Goal: Information Seeking & Learning: Find specific fact

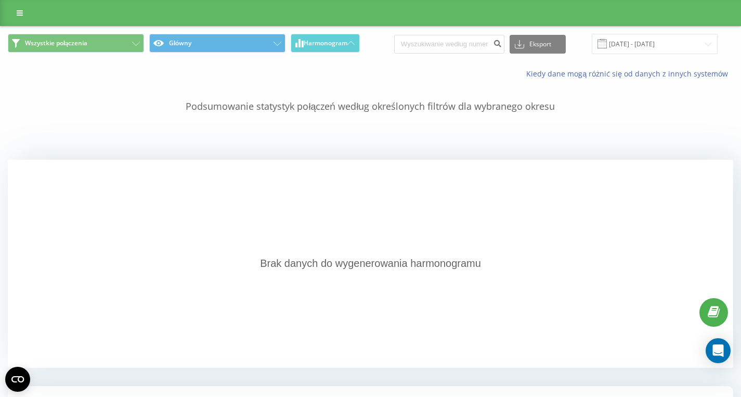
click at [6, 15] on div at bounding box center [370, 13] width 741 height 26
click at [9, 15] on div at bounding box center [370, 13] width 741 height 26
click at [16, 15] on link at bounding box center [19, 13] width 19 height 15
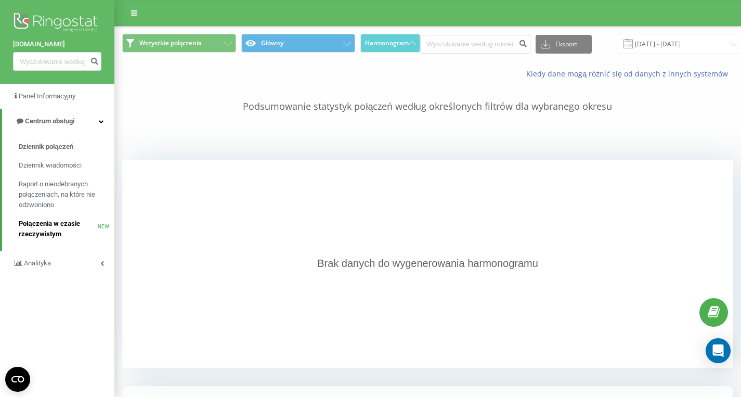
click at [57, 229] on span "Połączenia w czasie rzeczywistym" at bounding box center [58, 228] width 79 height 21
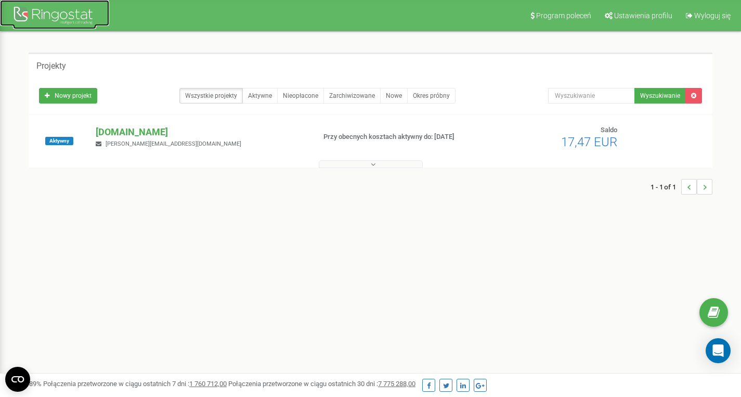
click at [51, 22] on div at bounding box center [54, 16] width 83 height 25
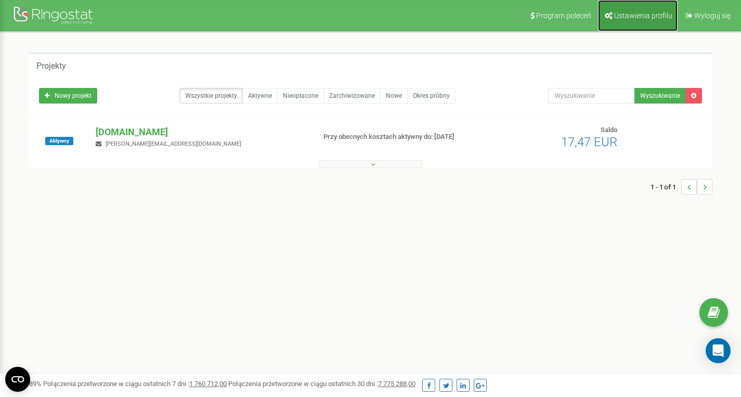
click at [642, 22] on link "Ustawienia profilu" at bounding box center [638, 15] width 80 height 31
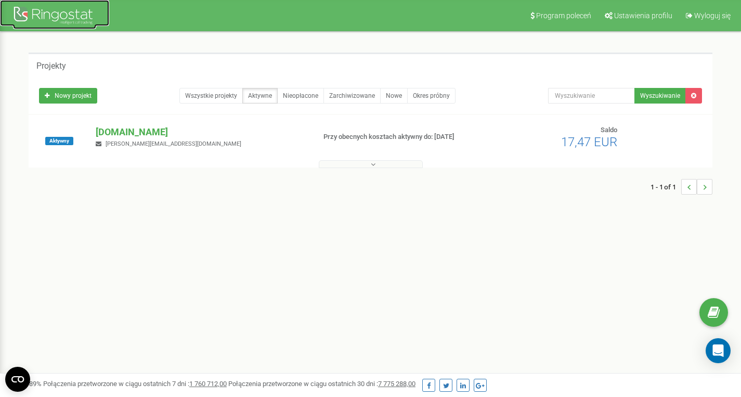
click at [63, 14] on div at bounding box center [54, 16] width 83 height 25
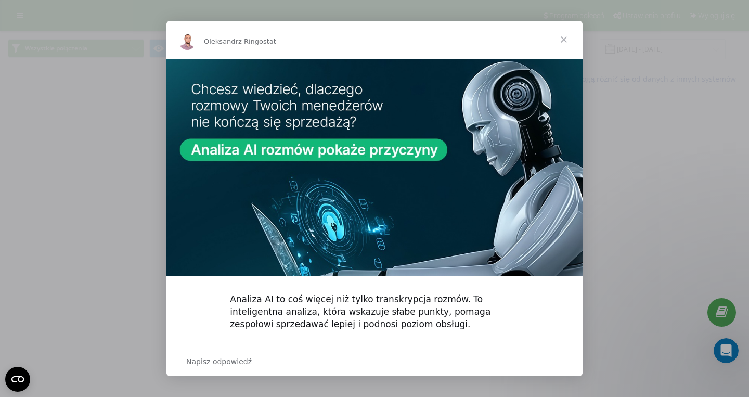
click at [563, 41] on span "Zamknij" at bounding box center [563, 39] width 37 height 37
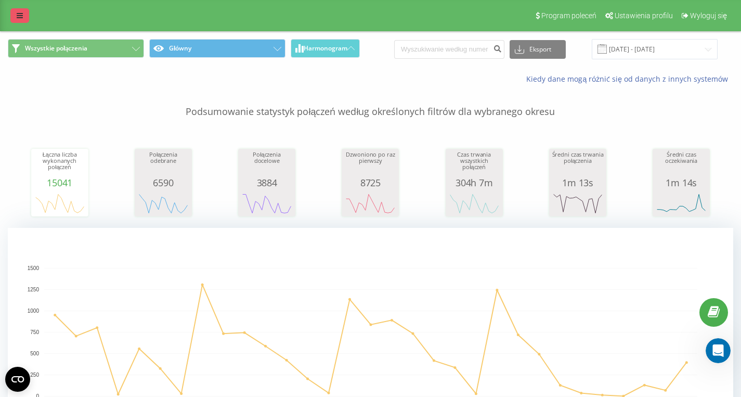
click at [27, 17] on link at bounding box center [19, 15] width 19 height 15
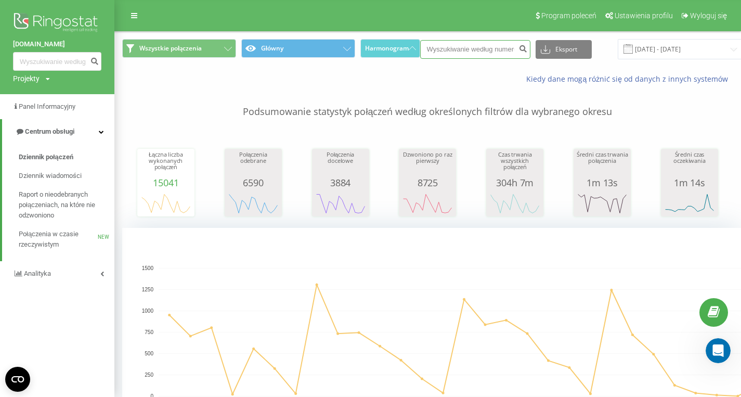
click at [467, 46] on input at bounding box center [475, 49] width 110 height 19
paste input "48695838844"
type input "48695838844"
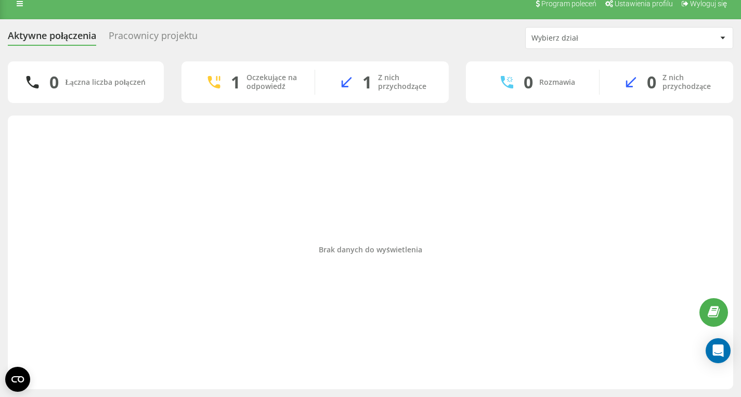
scroll to position [12, 0]
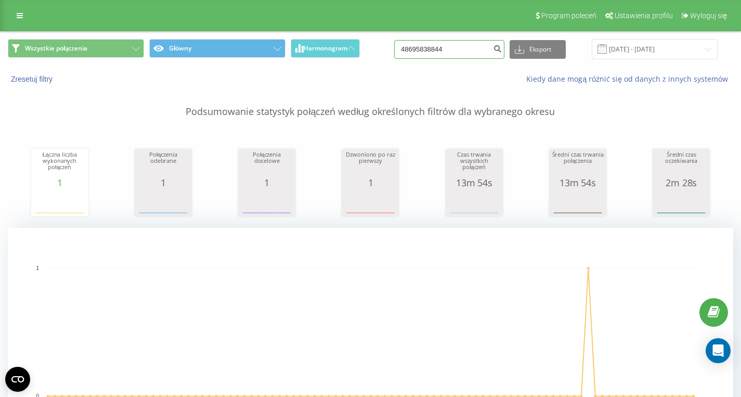
click at [475, 58] on input "48695838844" at bounding box center [449, 49] width 110 height 19
paste input "48516070889"
type input "48516070889"
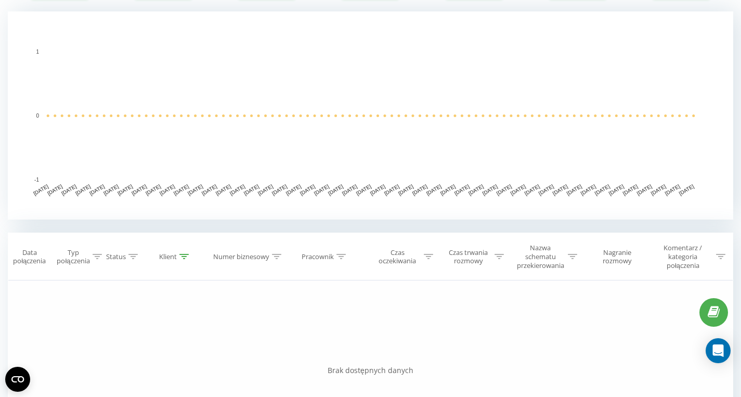
scroll to position [344, 0]
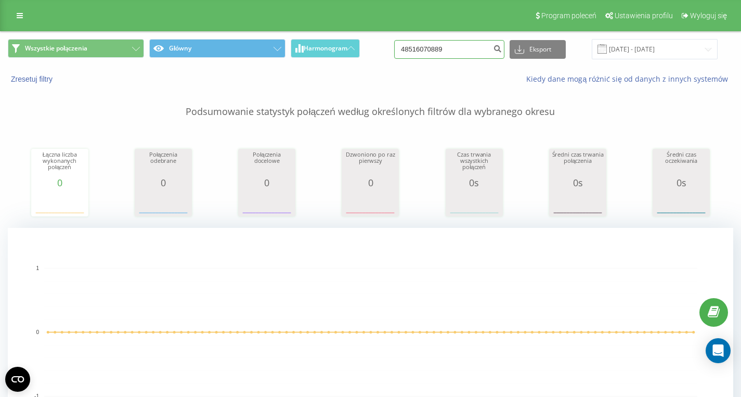
click at [475, 52] on input "48516070889" at bounding box center [449, 49] width 110 height 19
paste input
click at [442, 49] on input at bounding box center [449, 49] width 110 height 19
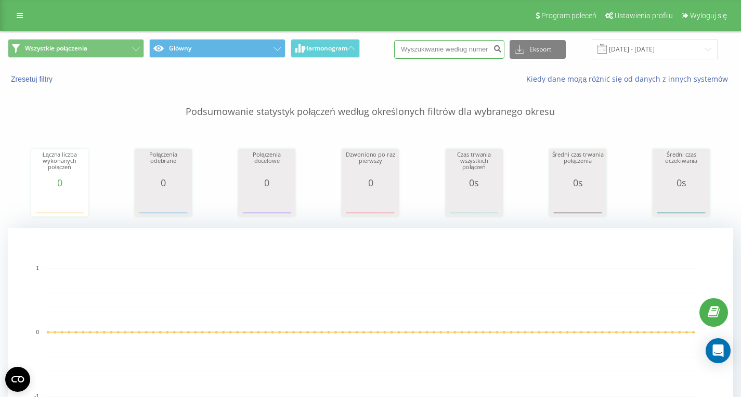
paste input "48502787546"
type input "48502787546"
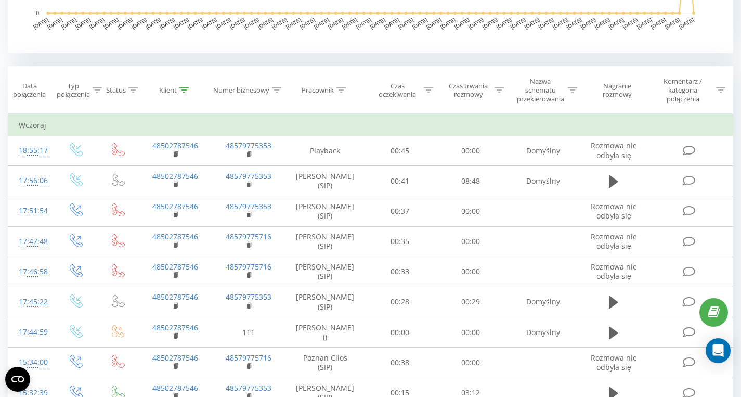
scroll to position [408, 0]
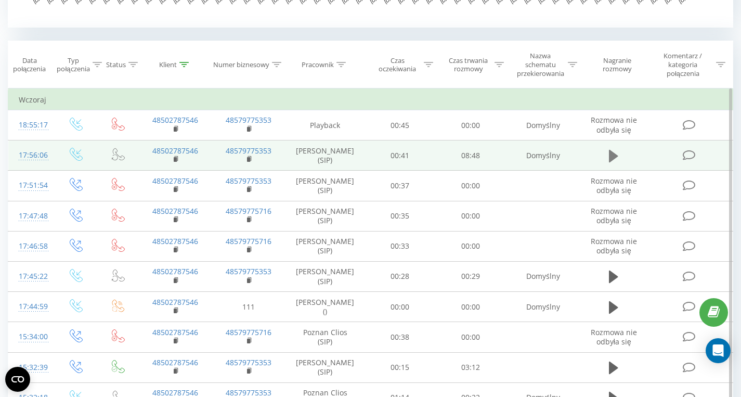
click at [616, 156] on icon at bounding box center [613, 156] width 9 height 12
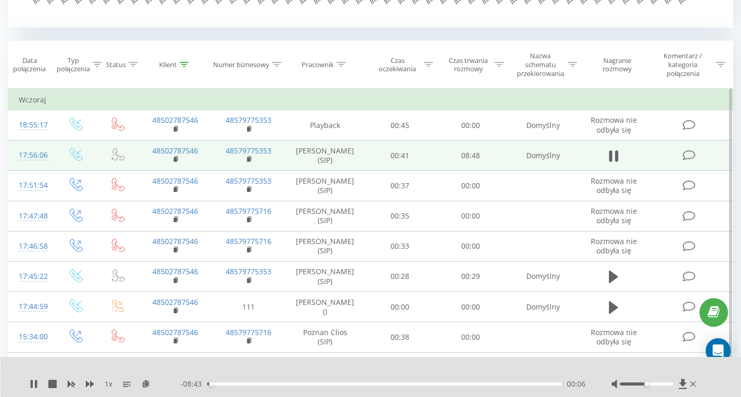
click at [273, 387] on div "- 08:43 00:06 00:06" at bounding box center [383, 384] width 405 height 10
click at [271, 384] on div "01:35" at bounding box center [384, 383] width 355 height 3
click at [311, 384] on div "01:35" at bounding box center [384, 383] width 355 height 3
click at [370, 384] on div "02:35" at bounding box center [384, 383] width 355 height 3
click at [427, 383] on div "04:05" at bounding box center [384, 383] width 355 height 3
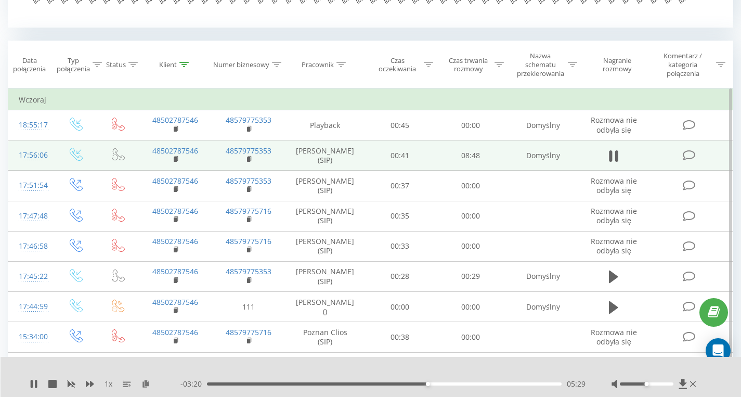
click at [480, 387] on div "- 03:20 05:29 05:29" at bounding box center [383, 384] width 405 height 10
click at [478, 384] on div "05:30" at bounding box center [384, 383] width 355 height 3
click at [494, 384] on div "06:46" at bounding box center [384, 383] width 355 height 3
click at [504, 384] on div "07:10" at bounding box center [384, 383] width 355 height 3
click at [522, 383] on div "07:24" at bounding box center [384, 383] width 355 height 3
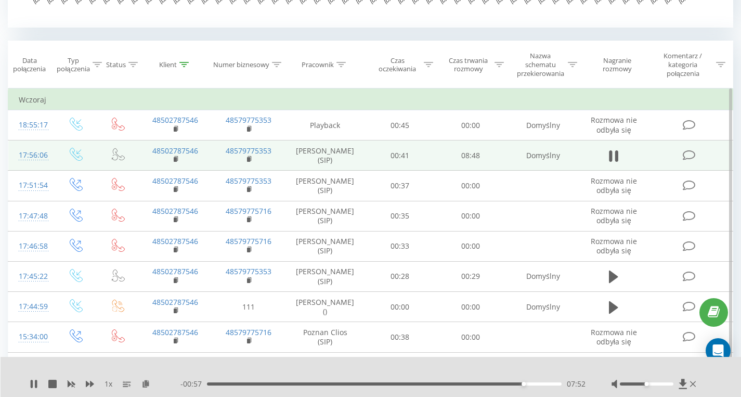
click at [533, 384] on div "07:52" at bounding box center [384, 383] width 355 height 3
click at [548, 384] on div "08:07" at bounding box center [384, 383] width 355 height 3
click at [615, 158] on icon at bounding box center [613, 156] width 9 height 15
click at [612, 152] on icon at bounding box center [613, 156] width 9 height 12
click at [535, 384] on div "08:34" at bounding box center [384, 383] width 355 height 3
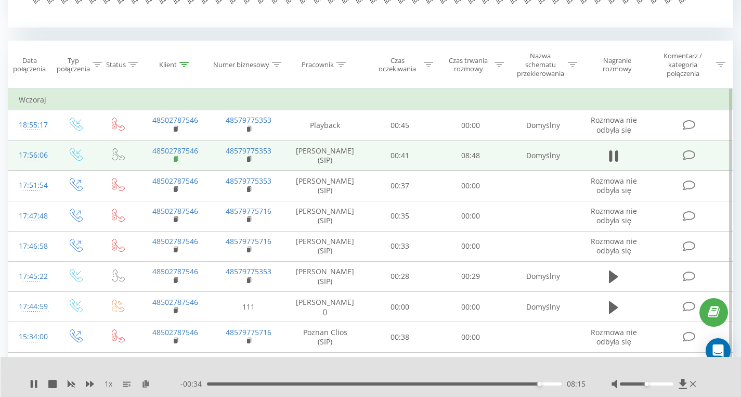
click at [176, 159] on rect at bounding box center [175, 159] width 3 height 5
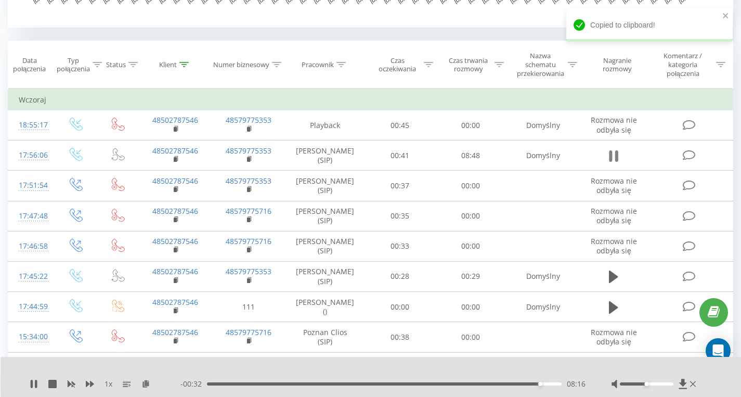
click at [612, 156] on icon at bounding box center [611, 155] width 3 height 11
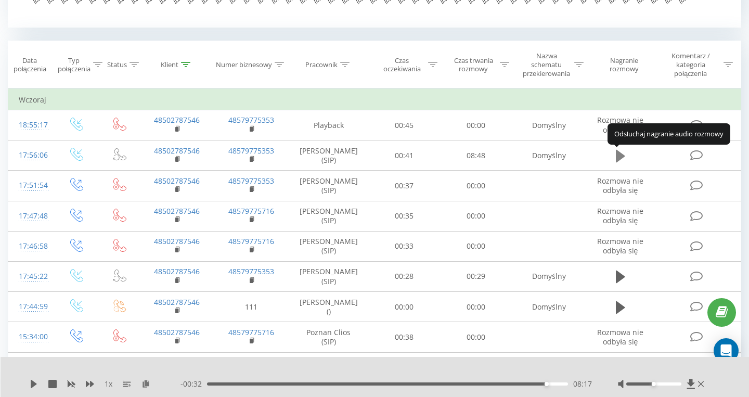
click at [620, 163] on icon at bounding box center [620, 156] width 9 height 15
click at [621, 163] on icon at bounding box center [620, 156] width 9 height 15
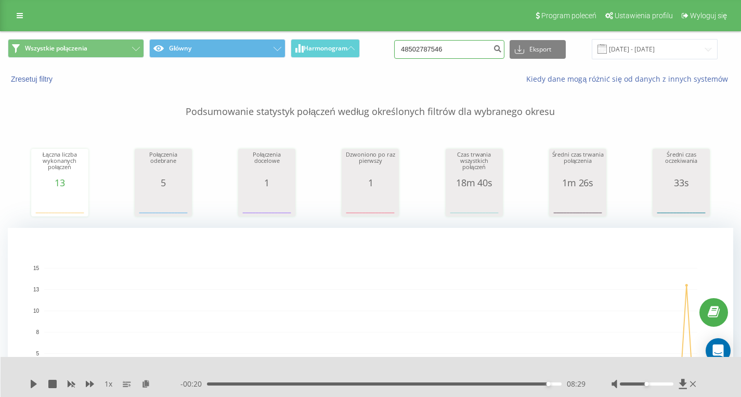
click at [467, 48] on input "48502787546" at bounding box center [449, 49] width 110 height 19
paste input "48668600022"
type input "48668600022"
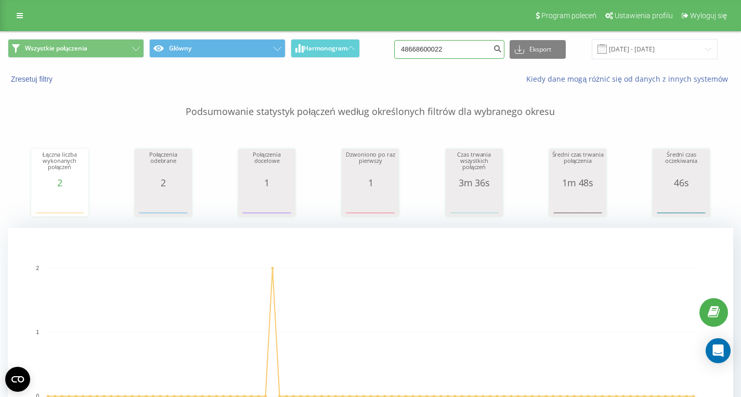
click at [481, 50] on input "48668600022" at bounding box center [449, 49] width 110 height 19
paste input "48694029304"
type input "48694029304"
click at [462, 56] on input "48694029304" at bounding box center [449, 49] width 110 height 19
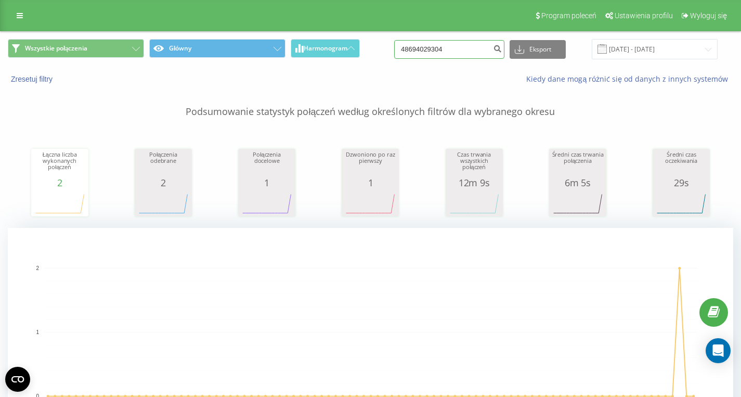
click at [462, 56] on input "48694029304" at bounding box center [449, 49] width 110 height 19
paste input "48696478587"
type input "48696478587"
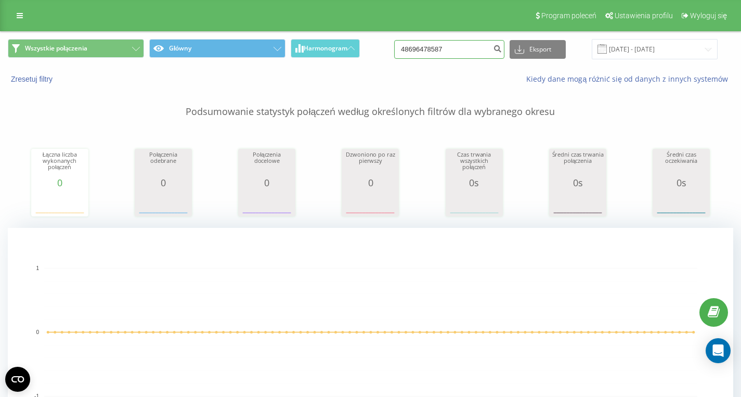
click at [469, 47] on input "48696478587" at bounding box center [449, 49] width 110 height 19
paste input "48502307939"
type input "48502307939"
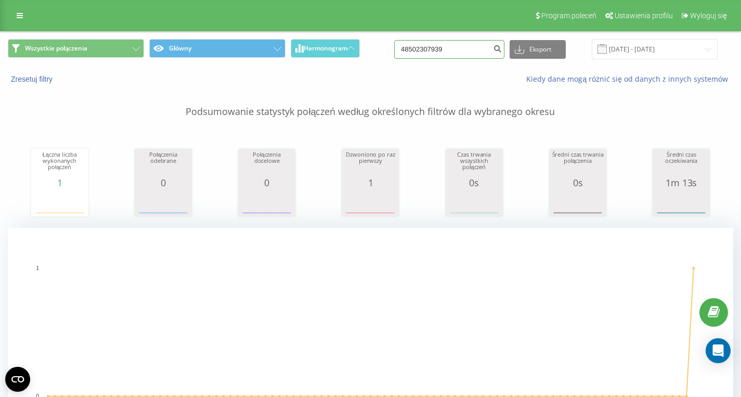
click at [470, 54] on input "48502307939" at bounding box center [449, 49] width 110 height 19
paste input "512476171"
type input "512476171"
click at [462, 57] on input "512476171" at bounding box center [449, 49] width 110 height 19
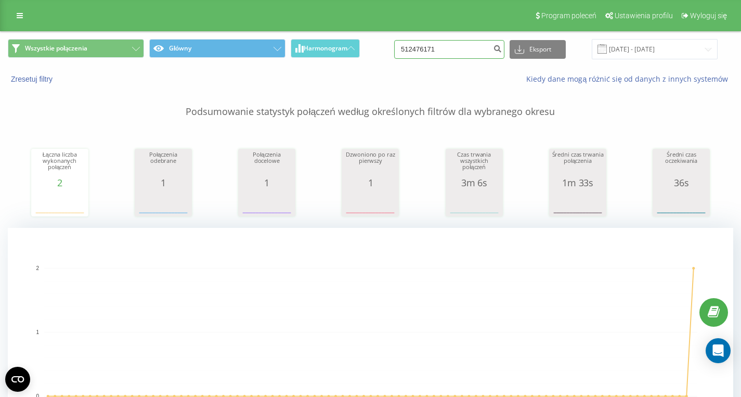
click at [461, 56] on input "512476171" at bounding box center [449, 49] width 110 height 19
drag, startPoint x: 460, startPoint y: 56, endPoint x: 393, endPoint y: 55, distance: 67.1
click at [394, 56] on input "512476171" at bounding box center [449, 49] width 110 height 19
paste input "48782638852"
type input "48782638852"
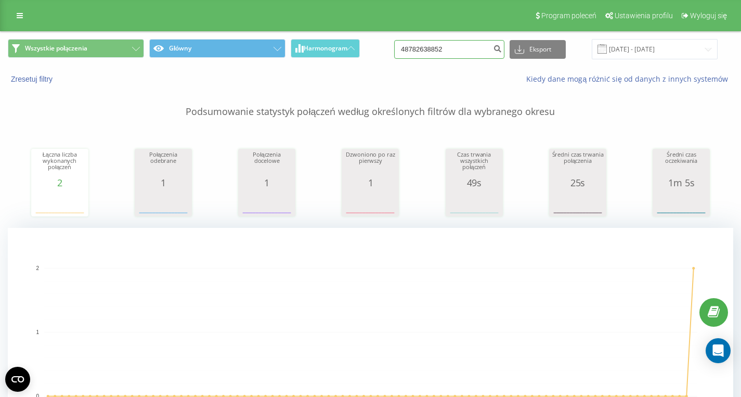
click at [466, 53] on input "48782638852" at bounding box center [449, 49] width 110 height 19
click at [466, 54] on input "48782638852" at bounding box center [449, 49] width 110 height 19
paste input "512476171"
type input "512476171"
click at [464, 46] on input "512476171" at bounding box center [449, 49] width 110 height 19
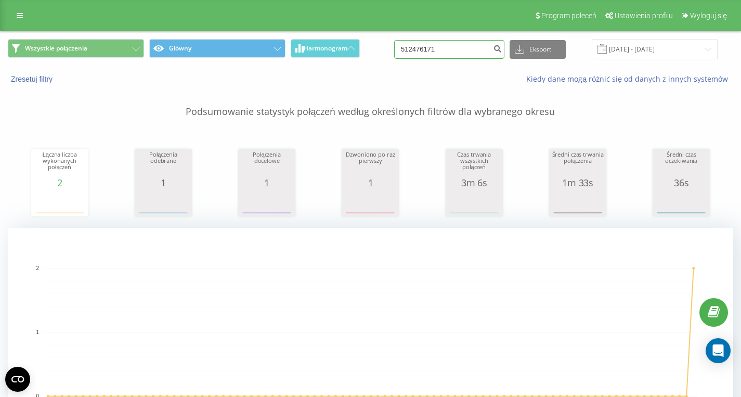
click at [464, 46] on input "512476171" at bounding box center [449, 49] width 110 height 19
paste input "508693197"
type input "508693197"
click at [468, 46] on input "508693197" at bounding box center [449, 49] width 110 height 19
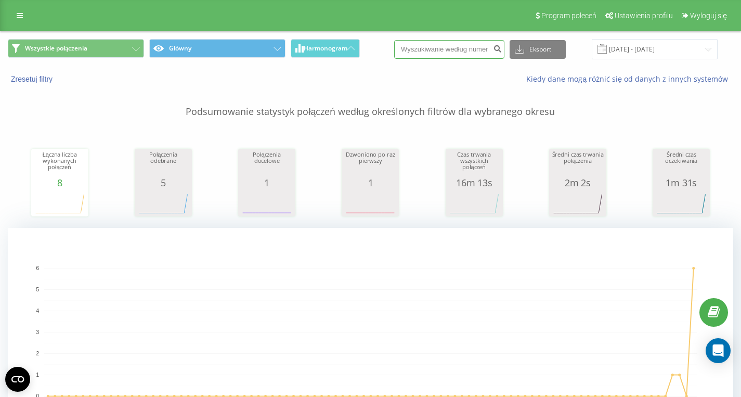
paste input "508693197"
type input "508693197"
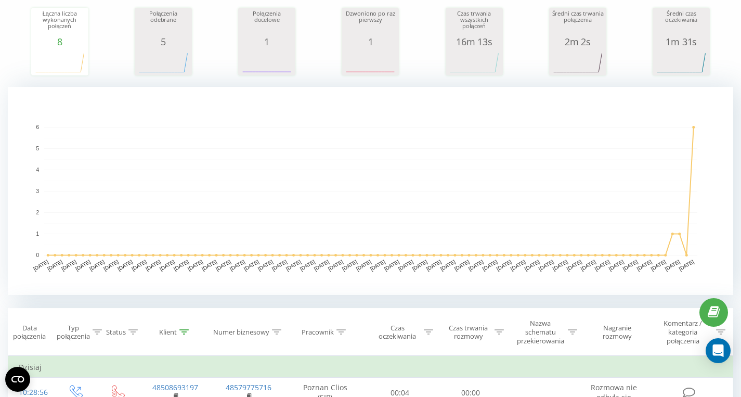
scroll to position [3, 0]
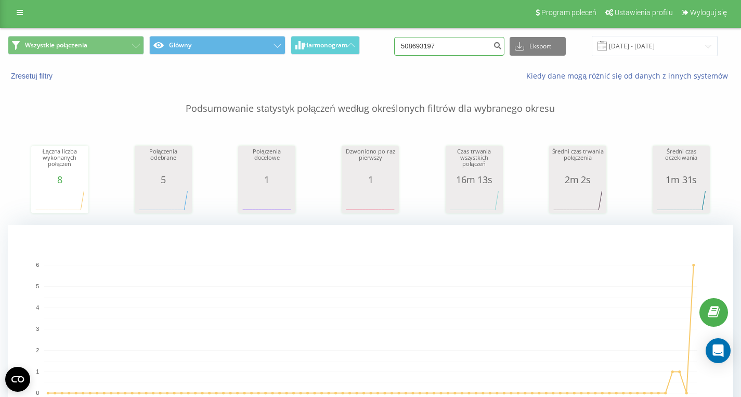
click at [466, 47] on input "508693197" at bounding box center [449, 46] width 110 height 19
paste input "508218464"
type input "508218464"
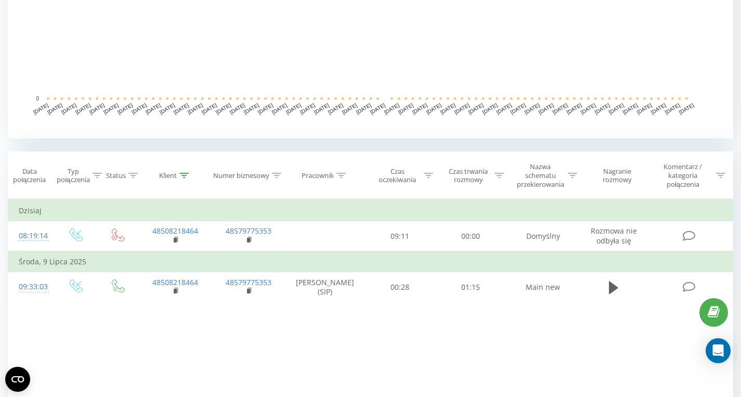
scroll to position [315, 0]
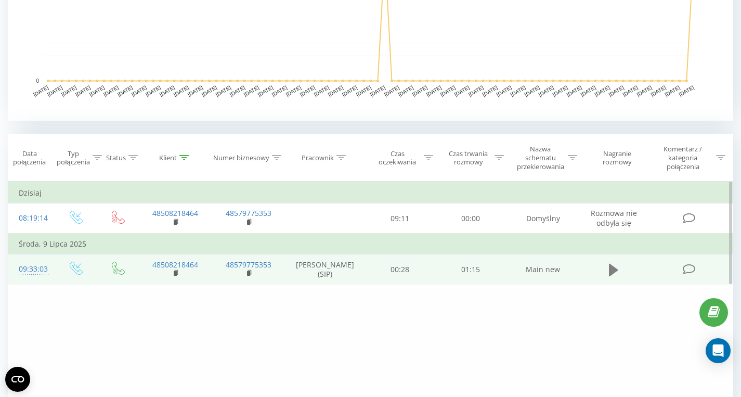
click at [612, 272] on icon at bounding box center [613, 270] width 9 height 12
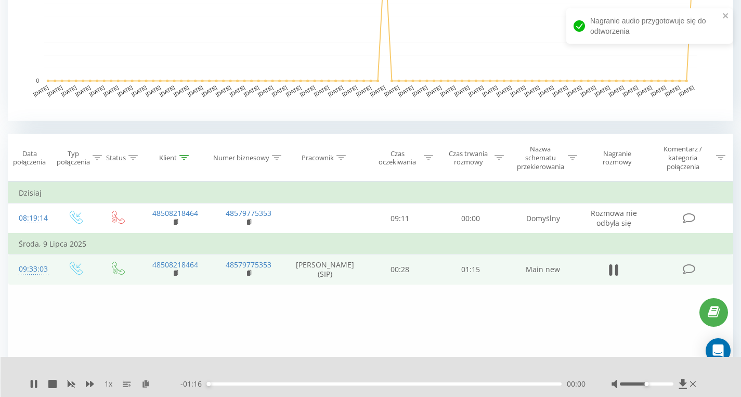
click at [243, 383] on div "00:00" at bounding box center [384, 383] width 355 height 3
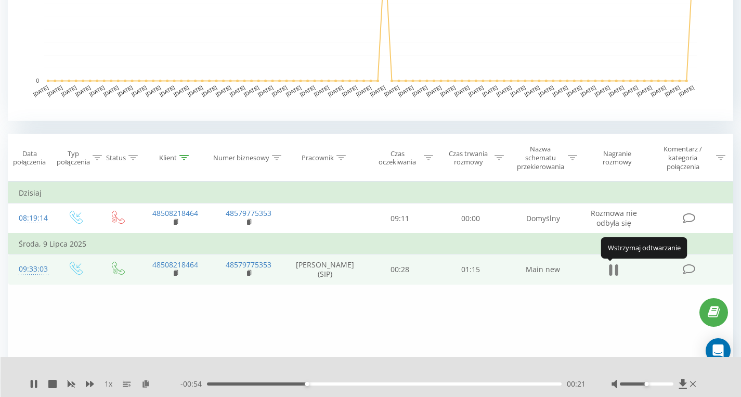
click at [615, 273] on icon at bounding box center [613, 270] width 9 height 15
click at [615, 273] on icon at bounding box center [613, 270] width 9 height 12
click at [615, 273] on icon at bounding box center [613, 270] width 9 height 15
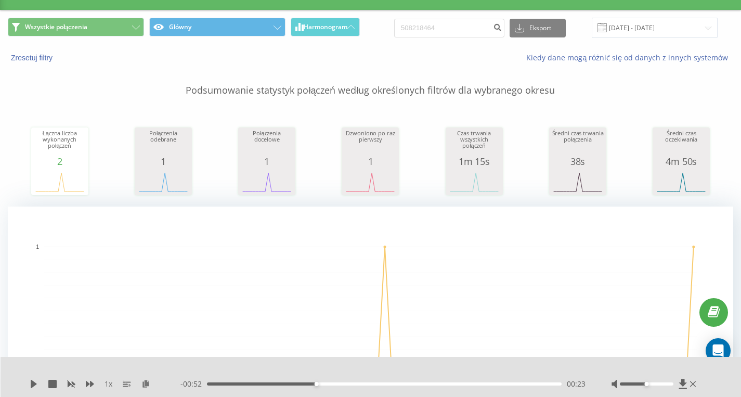
scroll to position [0, 0]
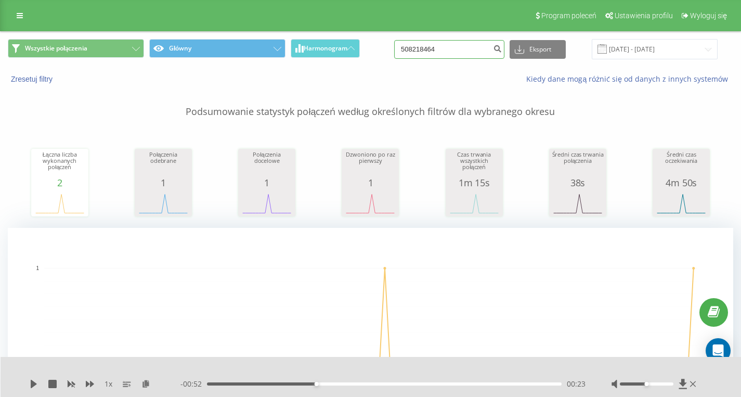
click at [474, 54] on input "508218464" at bounding box center [449, 49] width 110 height 19
paste input "535939024"
type input "535939024"
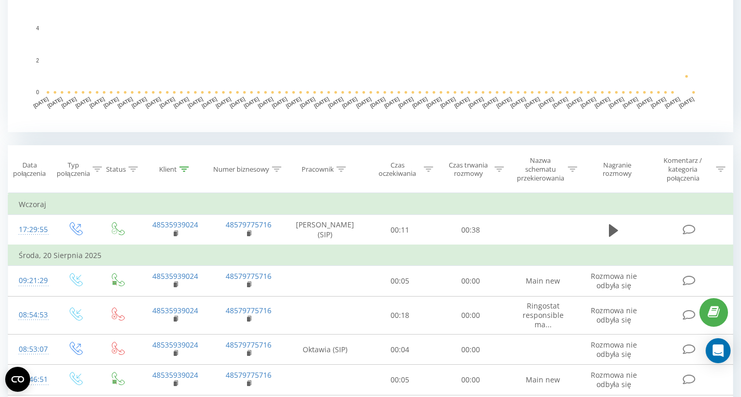
scroll to position [310, 0]
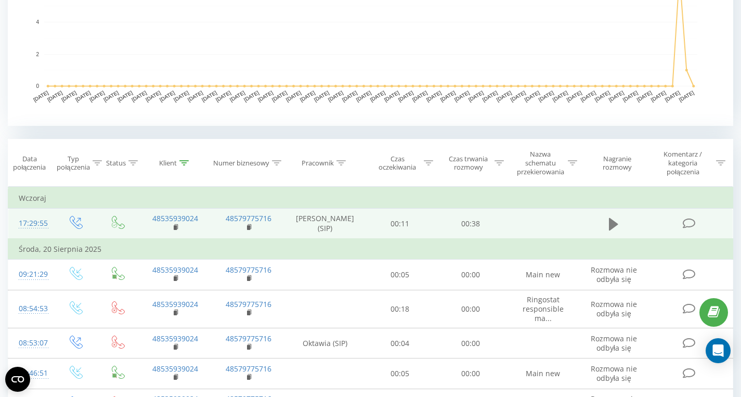
click at [608, 228] on button at bounding box center [614, 224] width 16 height 16
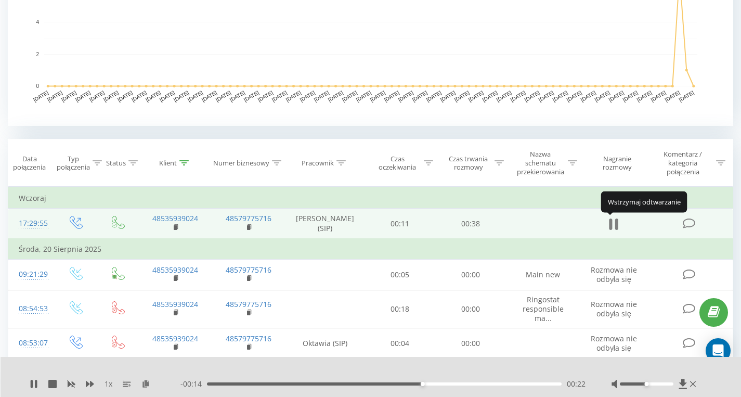
click at [616, 225] on icon at bounding box center [613, 224] width 9 height 15
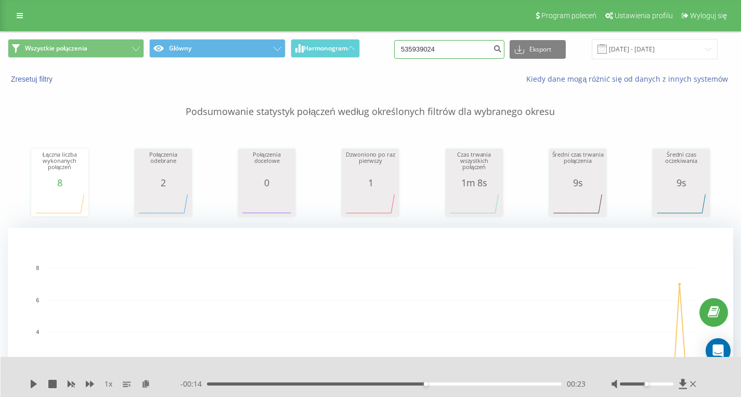
click at [464, 53] on input "535939024" at bounding box center [449, 49] width 110 height 19
paste input "796527592"
type input "796527592"
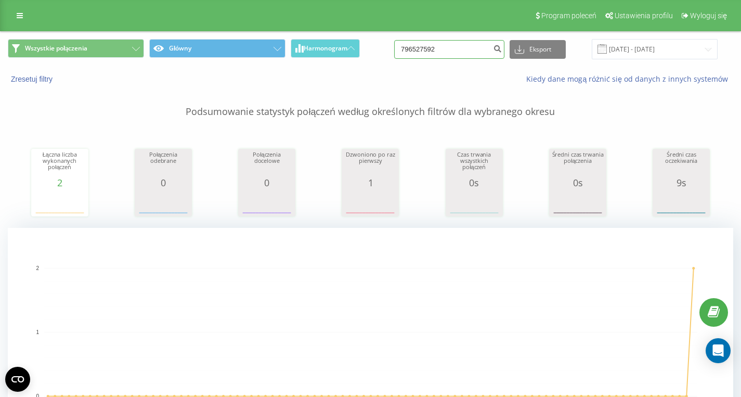
click at [466, 49] on input "796527592" at bounding box center [449, 49] width 110 height 19
paste input "604450012"
type input "604450012"
click at [473, 55] on input "604450012" at bounding box center [449, 49] width 110 height 19
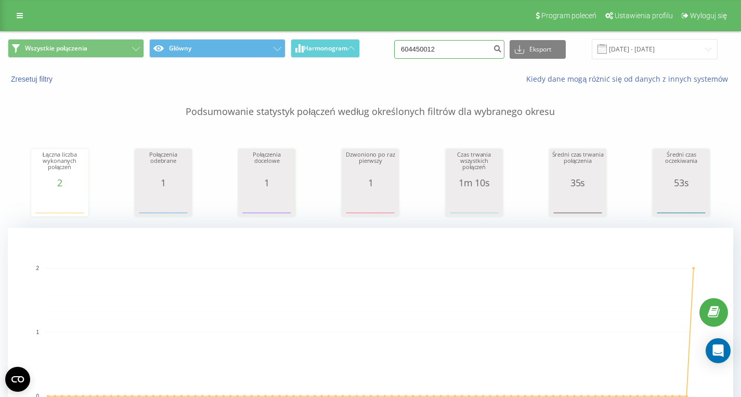
click at [473, 55] on input "604450012" at bounding box center [449, 49] width 110 height 19
paste input "696434757"
type input "696434757"
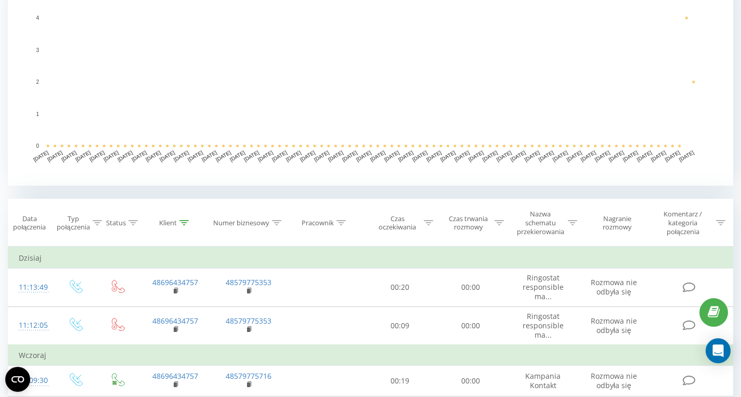
scroll to position [381, 0]
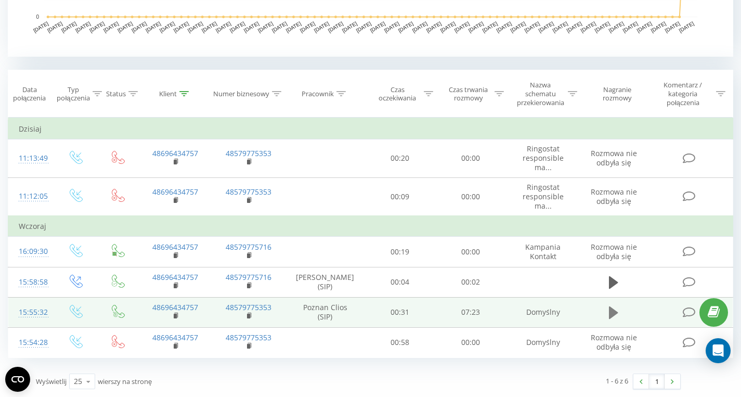
click at [609, 314] on icon at bounding box center [613, 312] width 9 height 15
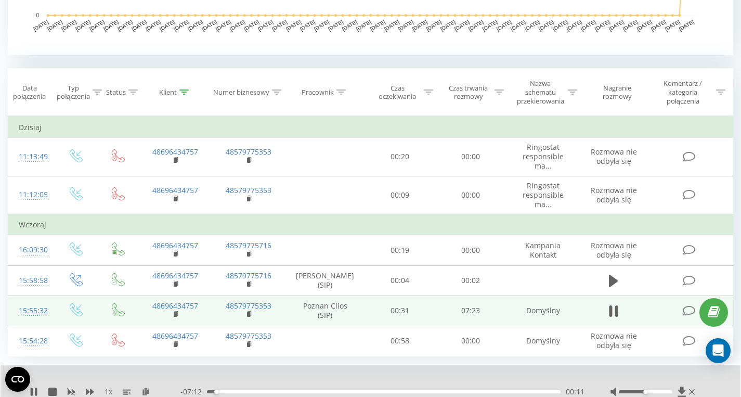
click at [268, 392] on div "00:11" at bounding box center [384, 391] width 354 height 3
click at [510, 393] on div "01:20" at bounding box center [384, 391] width 354 height 3
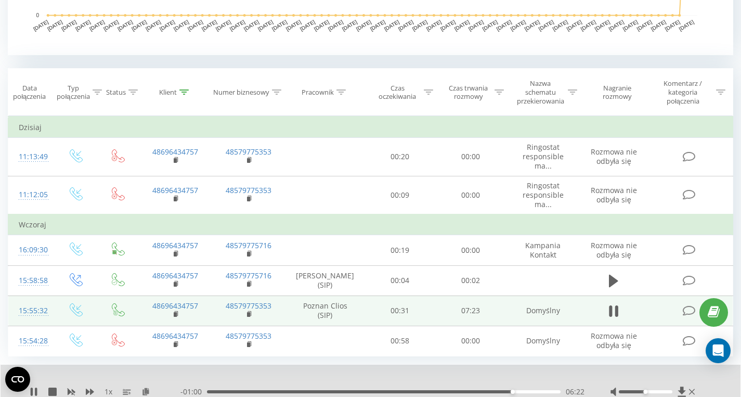
click at [526, 392] on div "06:22" at bounding box center [384, 391] width 354 height 3
click at [538, 393] on div "06:41" at bounding box center [384, 391] width 354 height 3
click at [547, 393] on div "06:56" at bounding box center [384, 391] width 354 height 3
click at [495, 393] on div "07:07" at bounding box center [384, 391] width 354 height 3
click at [468, 393] on div "06:02" at bounding box center [384, 391] width 354 height 3
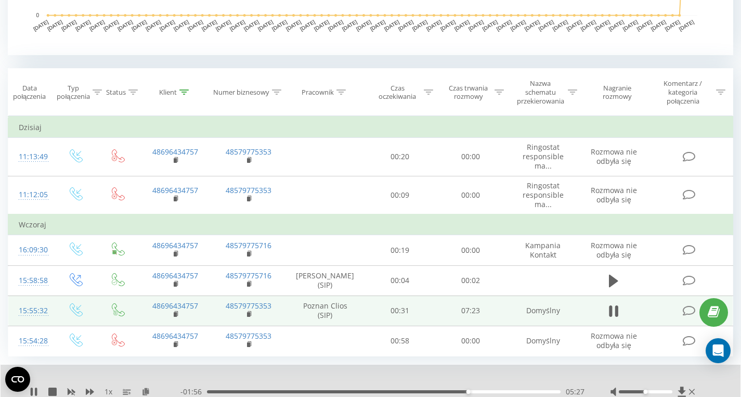
click at [443, 393] on div "05:27" at bounding box center [384, 391] width 354 height 3
click at [615, 312] on icon at bounding box center [613, 311] width 9 height 15
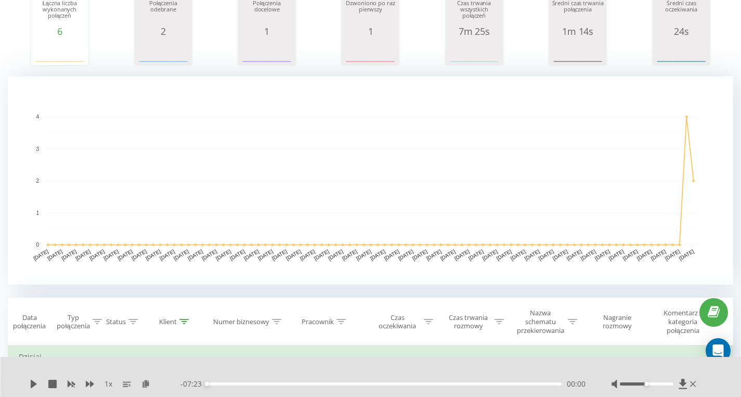
scroll to position [0, 0]
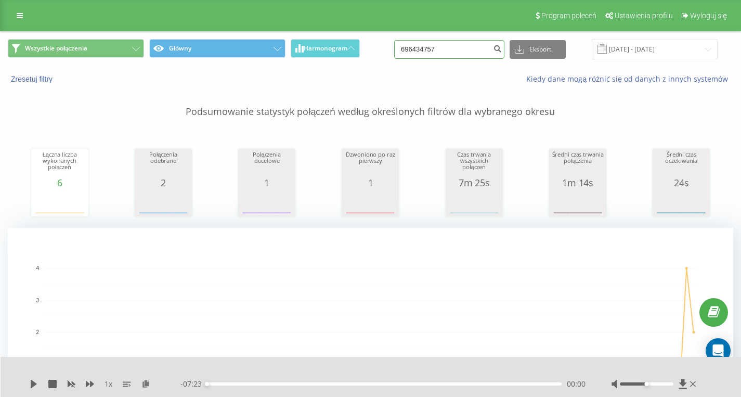
click at [450, 53] on input "696434757" at bounding box center [449, 49] width 110 height 19
paste input "502987090"
type input "502987090"
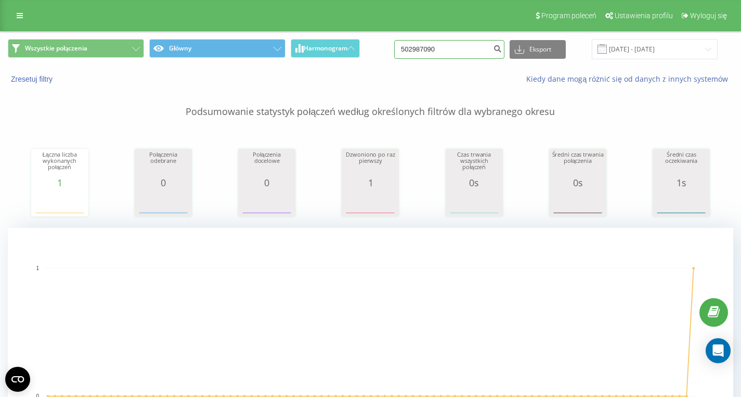
click at [459, 46] on input "502987090" at bounding box center [449, 49] width 110 height 19
paste input "48603832600"
type input "48603832600"
click at [468, 52] on input "48603832600" at bounding box center [449, 49] width 110 height 19
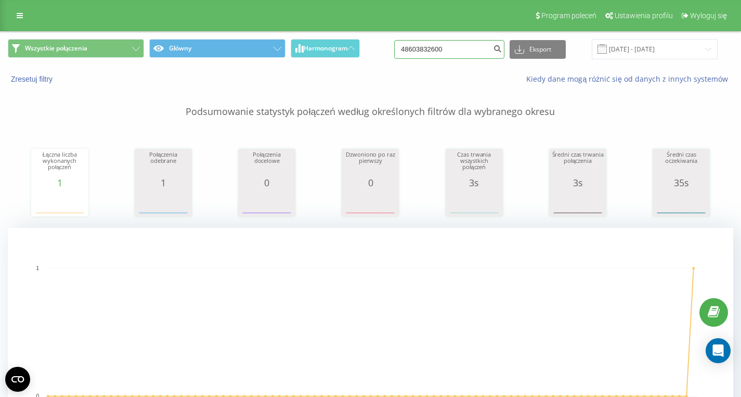
click at [468, 52] on input "48603832600" at bounding box center [449, 49] width 110 height 19
paste input "663911896"
type input "663911896"
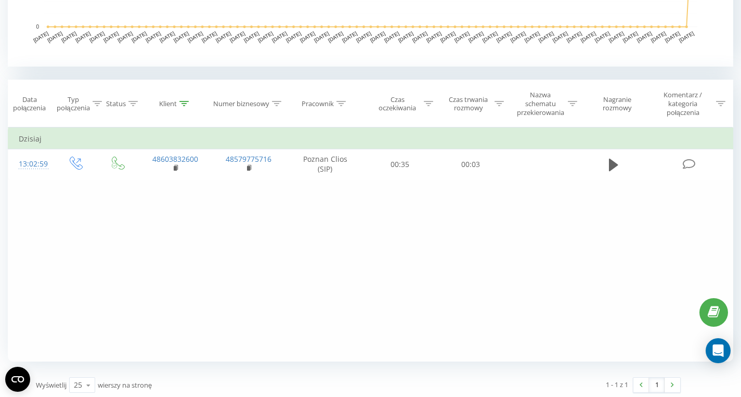
scroll to position [374, 0]
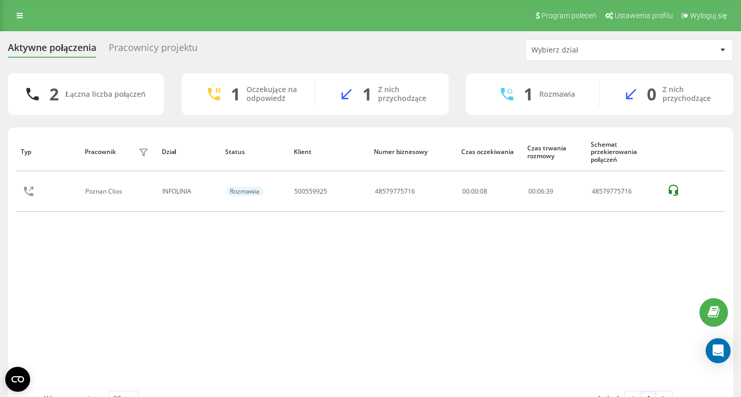
scroll to position [12, 0]
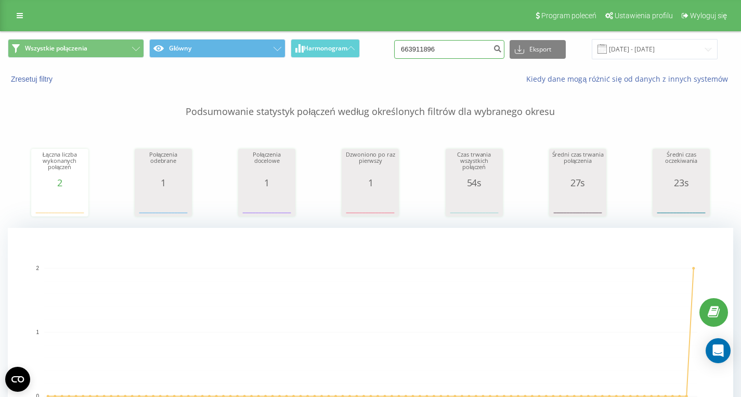
click at [453, 54] on input "663911896" at bounding box center [449, 49] width 110 height 19
paste input "48697842247"
type input "48697842247"
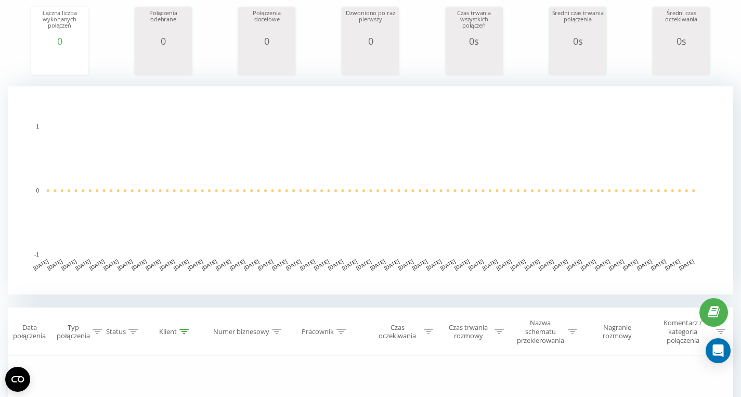
scroll to position [20, 0]
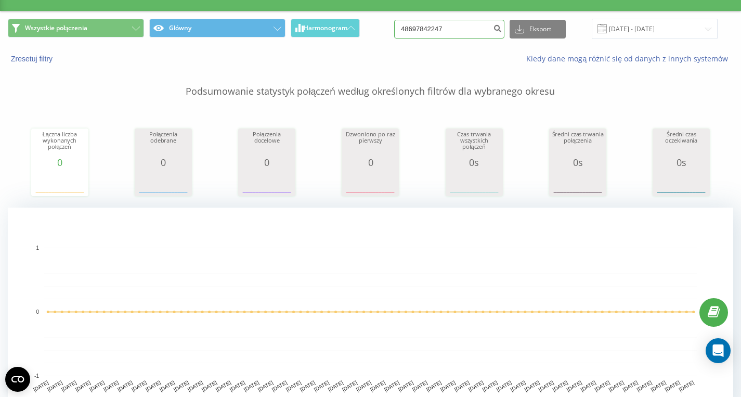
click at [470, 33] on input "48697842247" at bounding box center [449, 29] width 110 height 19
paste input "603612457"
type input "603612457"
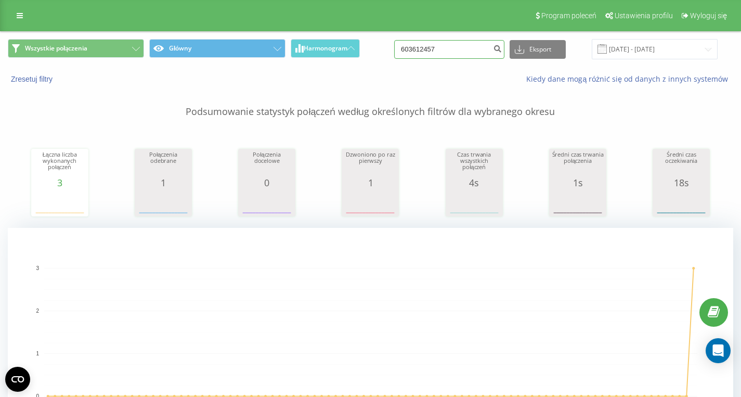
click at [460, 51] on input "603612457" at bounding box center [449, 49] width 110 height 19
click at [460, 52] on input "603612457" at bounding box center [449, 49] width 110 height 19
paste input "696210929"
type input "696210929"
click at [461, 53] on input "696210929" at bounding box center [449, 49] width 110 height 19
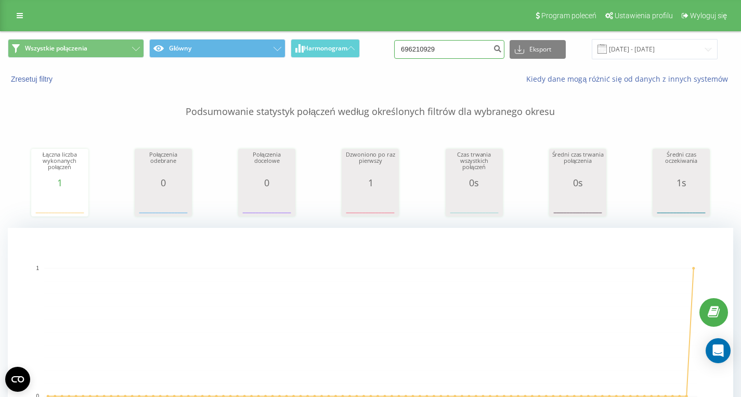
click at [461, 54] on input "696210929" at bounding box center [449, 49] width 110 height 19
paste input "607383331"
type input "607383331"
click at [462, 52] on input "607383331" at bounding box center [449, 49] width 110 height 19
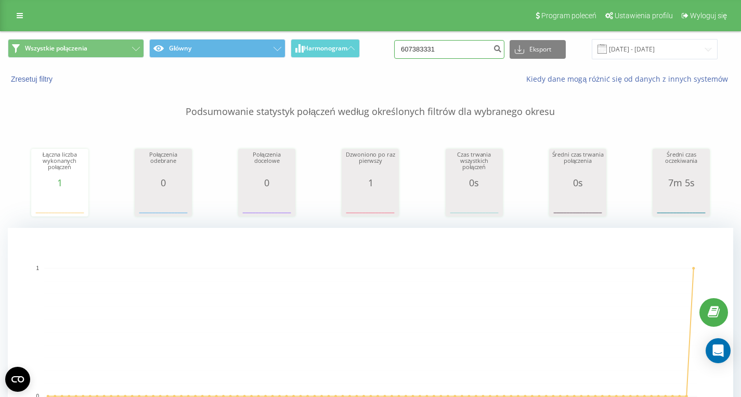
click at [462, 52] on input "607383331" at bounding box center [449, 49] width 110 height 19
paste input "790510057"
type input "790510057"
click at [452, 46] on input "790510057" at bounding box center [449, 49] width 110 height 19
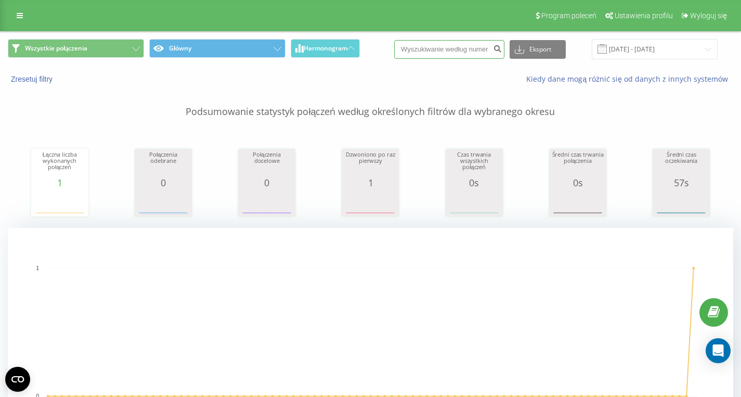
paste input "790510057"
type input "790510057"
click at [457, 51] on input "790510057" at bounding box center [449, 49] width 110 height 19
paste input "607049449"
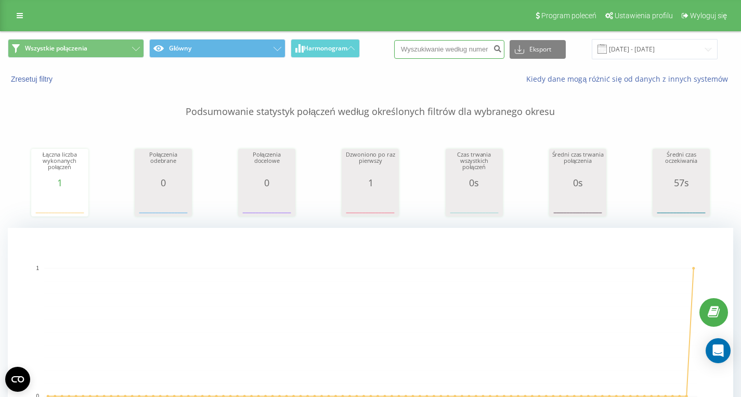
type input "607049449"
click at [466, 52] on input "607049449" at bounding box center [449, 49] width 110 height 19
paste input "48601364228"
type input "48601364228"
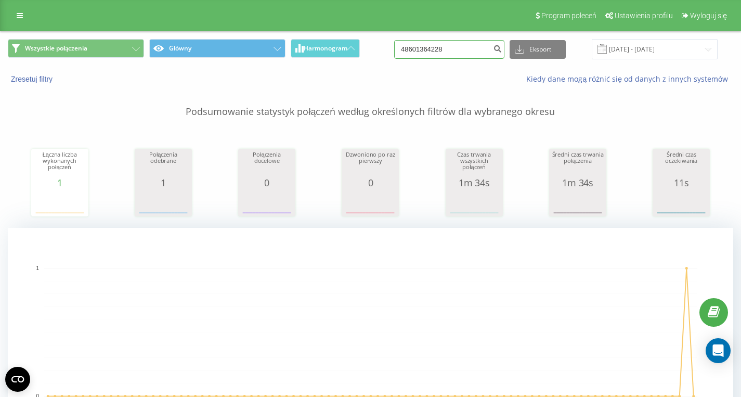
click at [466, 50] on input "48601364228" at bounding box center [449, 49] width 110 height 19
paste input "788964145"
type input "788964145"
click at [458, 56] on input "788964145" at bounding box center [449, 49] width 110 height 19
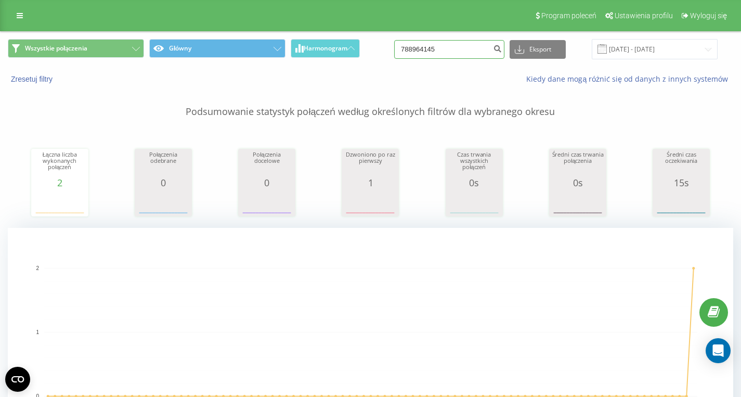
click at [458, 56] on input "788964145" at bounding box center [449, 49] width 110 height 19
paste input "48790510057"
type input "48790510057"
click at [471, 53] on input "48790510057" at bounding box center [449, 49] width 110 height 19
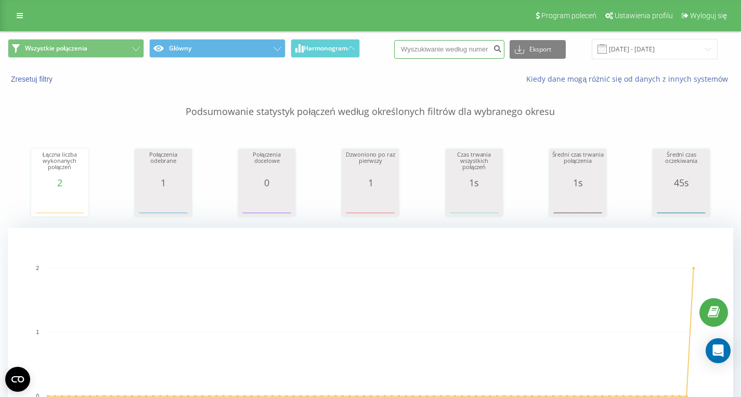
paste input "[DATE] 0858"
type input "[DATE] 0858"
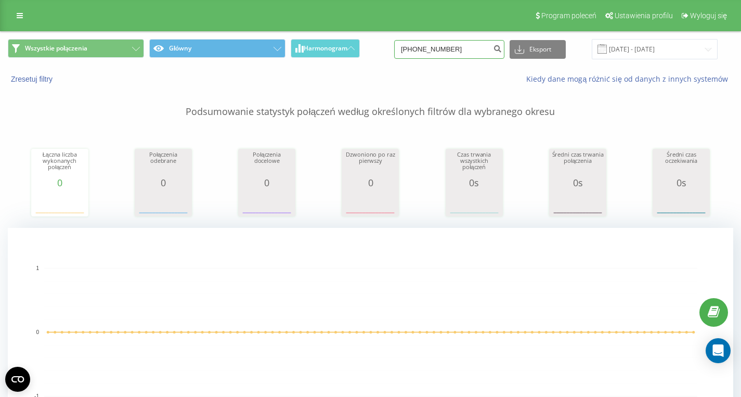
click at [478, 48] on input "2025-08-220858" at bounding box center [449, 49] width 110 height 19
drag, startPoint x: 474, startPoint y: 49, endPoint x: 372, endPoint y: 50, distance: 102.0
click at [394, 50] on input "2025-08-220858" at bounding box center [449, 49] width 110 height 19
paste input "2025-08-22 0858"
type input "2"
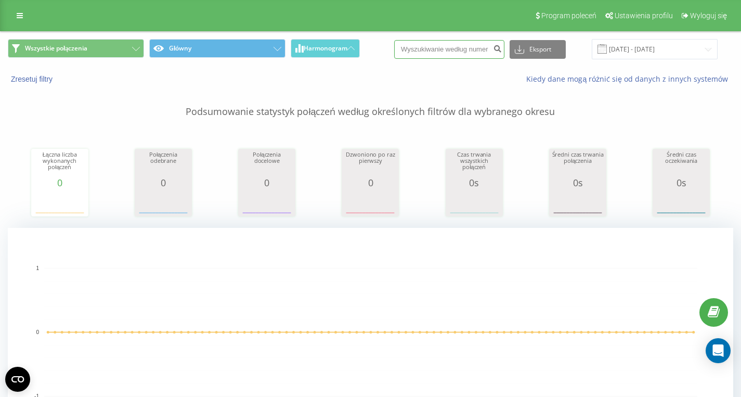
click at [441, 49] on input at bounding box center [449, 49] width 110 height 19
paste input "788964145"
type input "788964145"
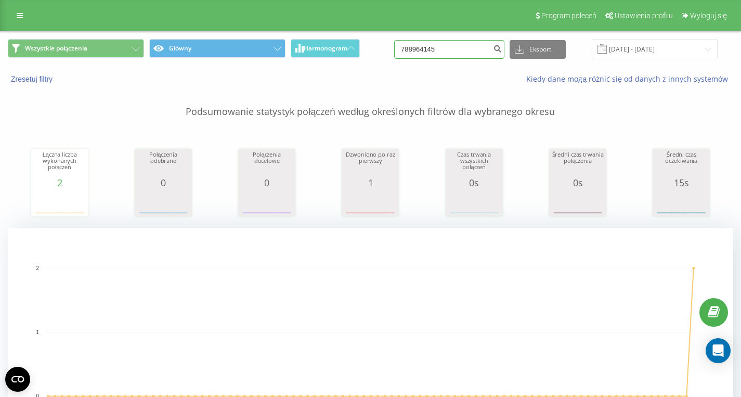
click at [460, 53] on input "788964145" at bounding box center [449, 49] width 110 height 19
paste input "603437306"
type input "603437306"
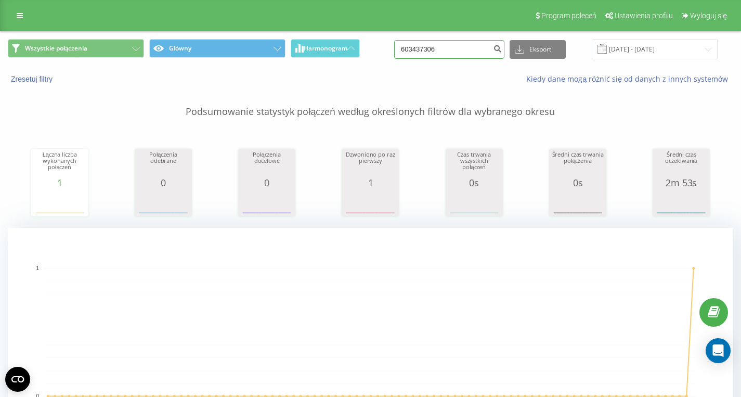
click at [458, 53] on input "603437306" at bounding box center [449, 49] width 110 height 19
paste input "889450507"
type input "889450507"
click at [467, 47] on input "889450507" at bounding box center [449, 49] width 110 height 19
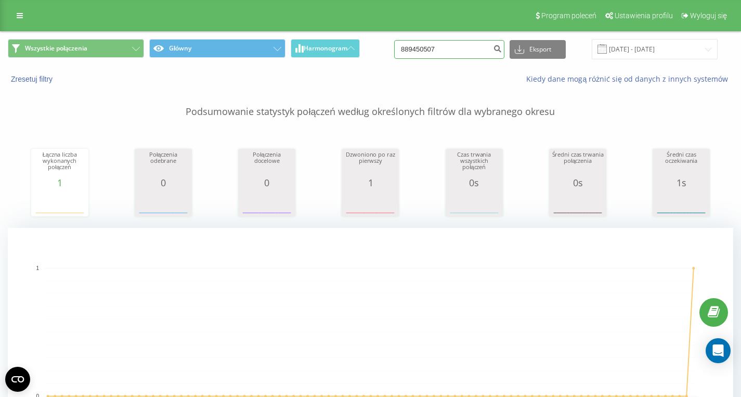
click at [467, 47] on input "889450507" at bounding box center [449, 49] width 110 height 19
paste input "48502787546"
type input "48502787546"
click at [467, 50] on input "48502787546" at bounding box center [449, 49] width 110 height 19
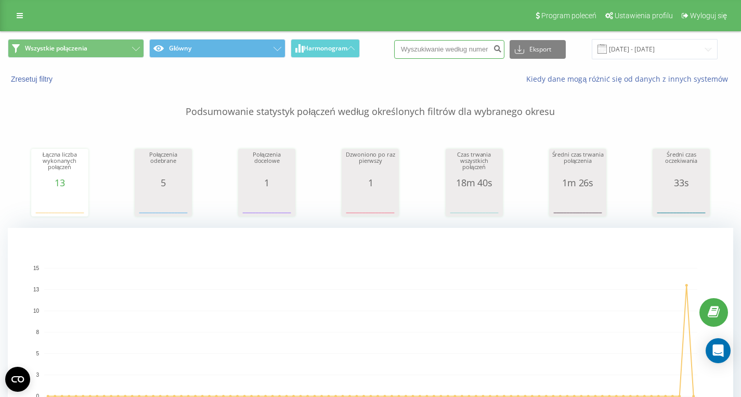
paste input "48519473694"
type input "48519473694"
click at [471, 53] on input "48519473694" at bounding box center [449, 49] width 110 height 19
click at [471, 54] on input "48519473694" at bounding box center [449, 49] width 110 height 19
paste input "692844244"
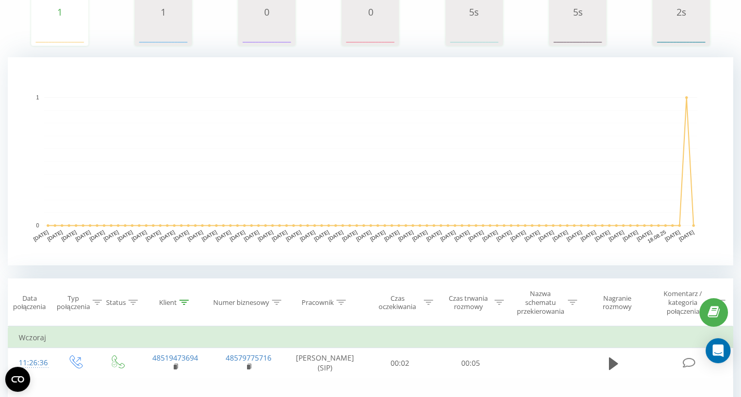
scroll to position [233, 0]
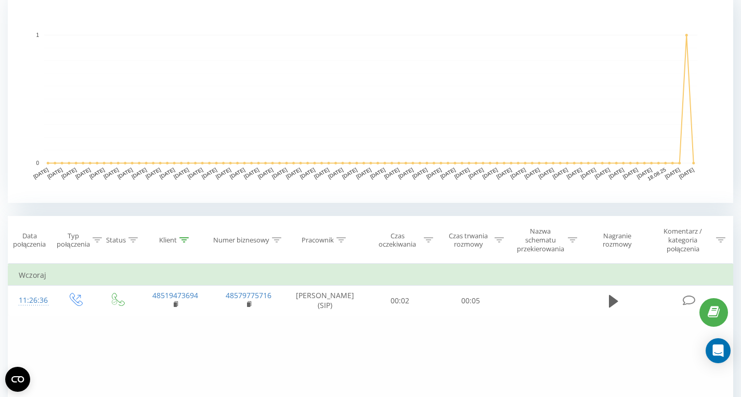
type input "692844244"
